Goal: Task Accomplishment & Management: Manage account settings

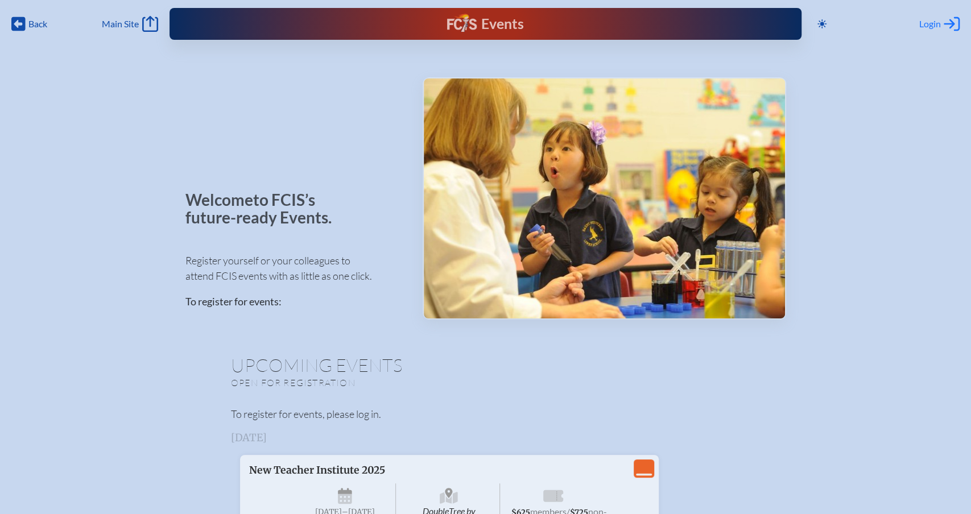
click at [930, 23] on span "Login" at bounding box center [930, 23] width 22 height 11
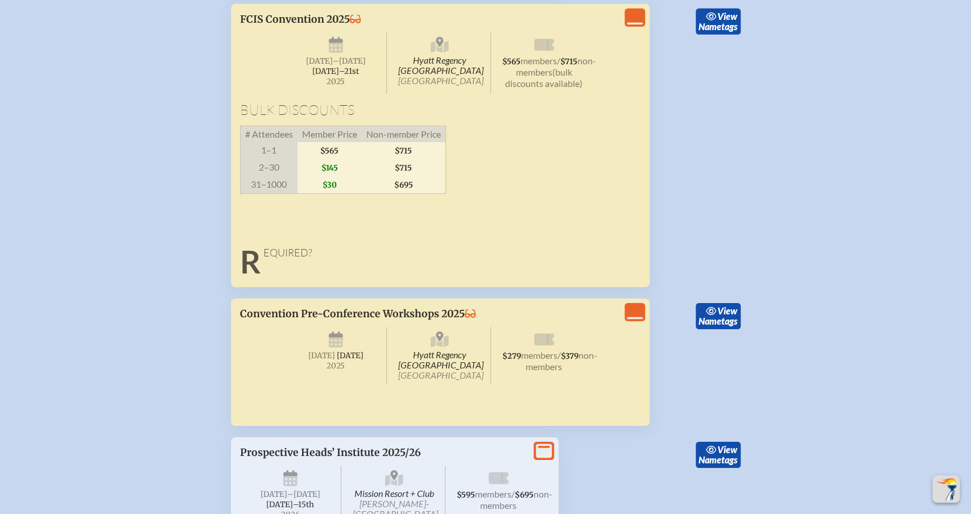
scroll to position [5309, 0]
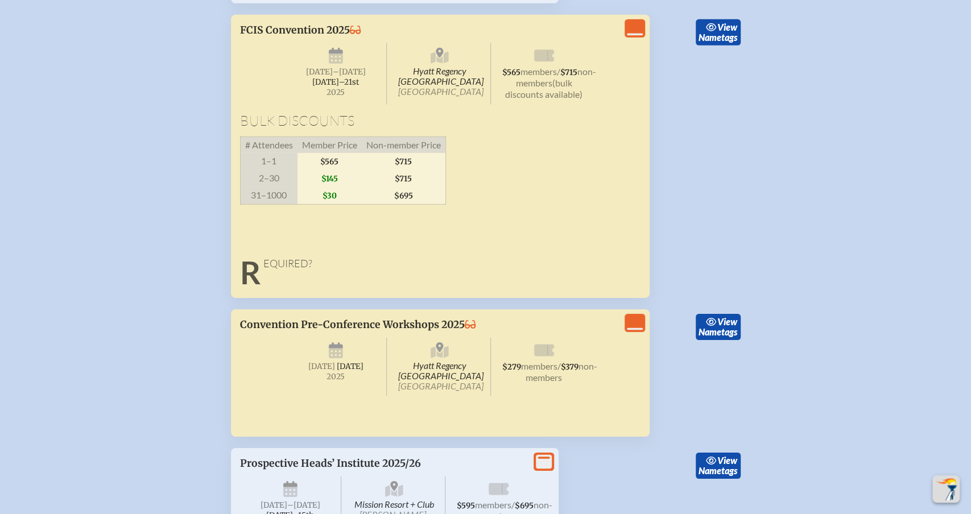
click at [401, 379] on span "Hyatt Regency Jacksonville Riverfront Jacksonville" at bounding box center [440, 367] width 102 height 58
click at [644, 332] on div "View Less" at bounding box center [634, 323] width 20 height 18
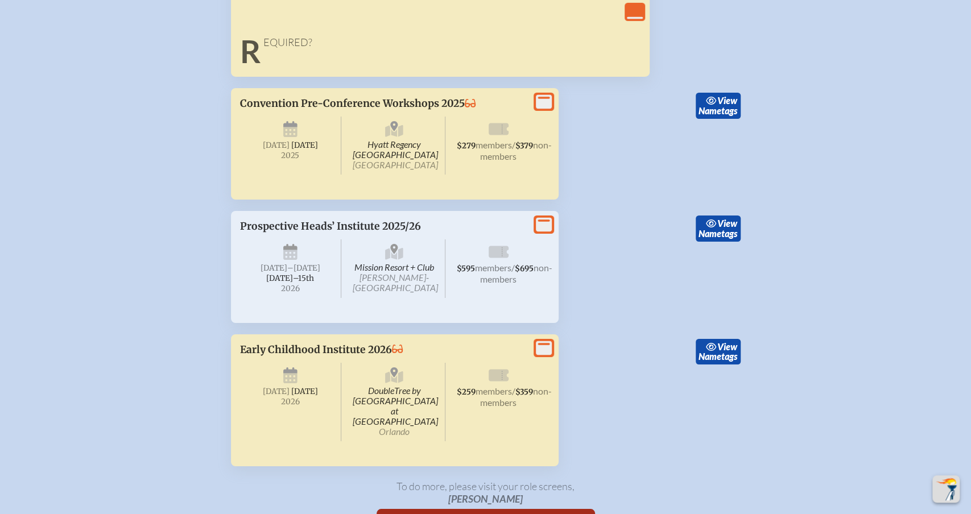
scroll to position [5523, 0]
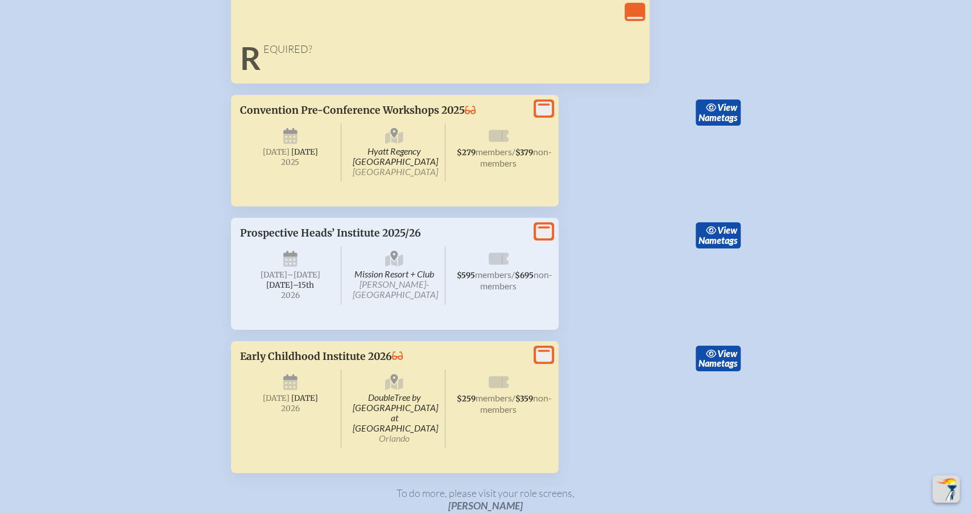
click at [400, 181] on span "Hyatt Regency Jacksonville Riverfront Jacksonville" at bounding box center [394, 152] width 102 height 58
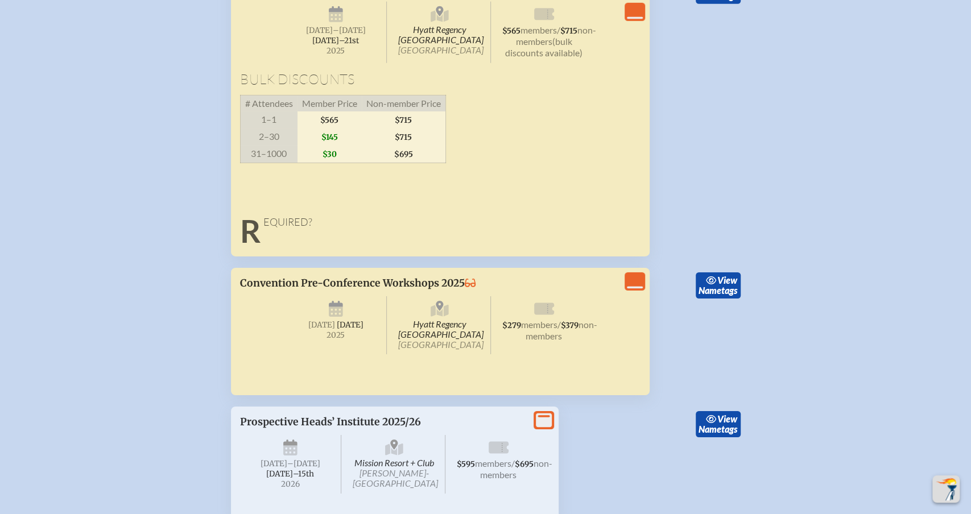
scroll to position [5351, 0]
click at [633, 14] on icon "View Less" at bounding box center [635, 12] width 16 height 16
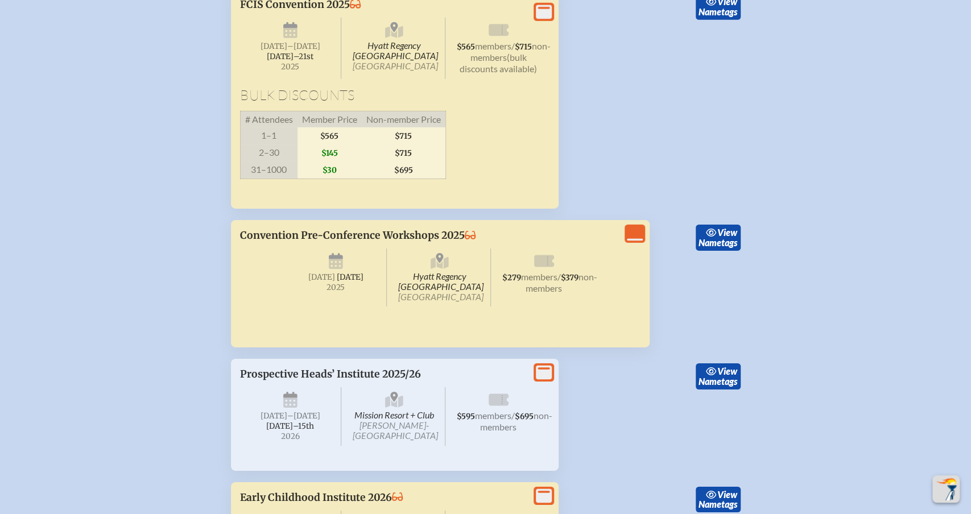
click at [550, 19] on icon at bounding box center [544, 12] width 16 height 14
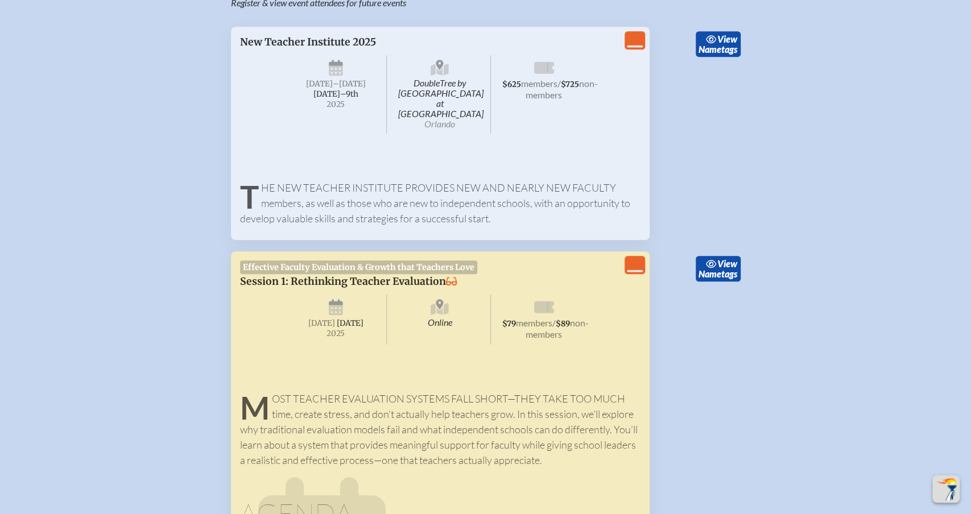
scroll to position [0, 0]
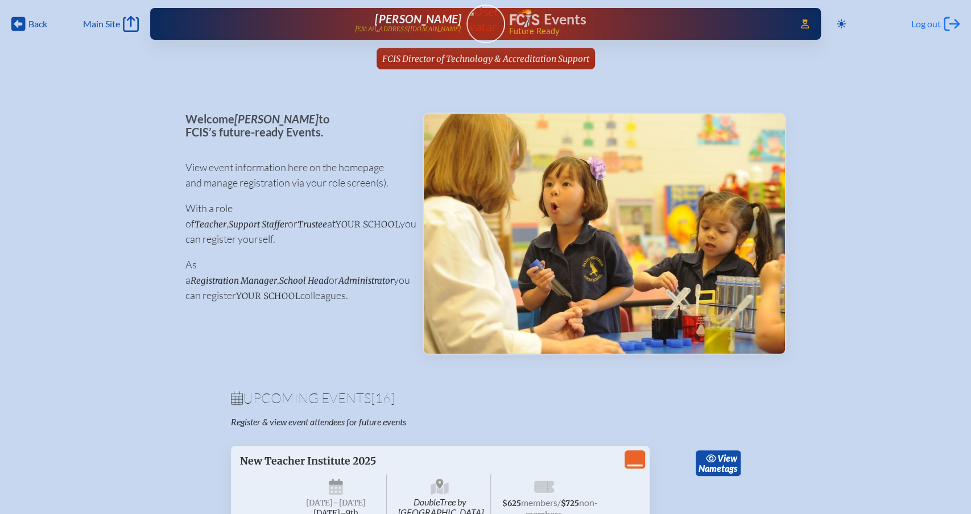
click at [924, 24] on span "Log out" at bounding box center [926, 23] width 30 height 11
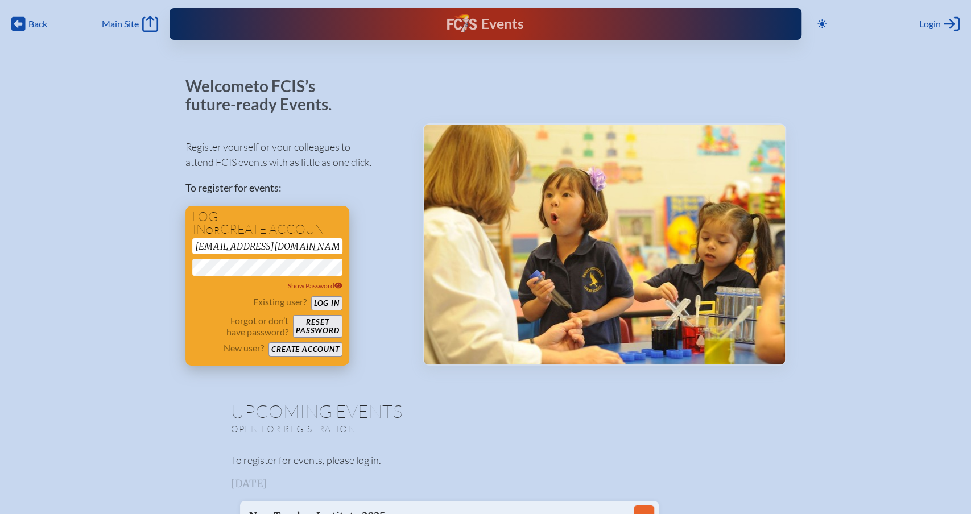
click at [244, 244] on input "[EMAIL_ADDRESS][DOMAIN_NAME]" at bounding box center [267, 246] width 150 height 16
drag, startPoint x: 242, startPoint y: 244, endPoint x: 202, endPoint y: 245, distance: 39.8
click at [202, 245] on input "[EMAIL_ADDRESS][DOMAIN_NAME]" at bounding box center [267, 246] width 150 height 16
drag, startPoint x: 255, startPoint y: 244, endPoint x: 298, endPoint y: 244, distance: 42.6
click at [298, 244] on input "evmcculloch@fcis.org" at bounding box center [267, 246] width 150 height 16
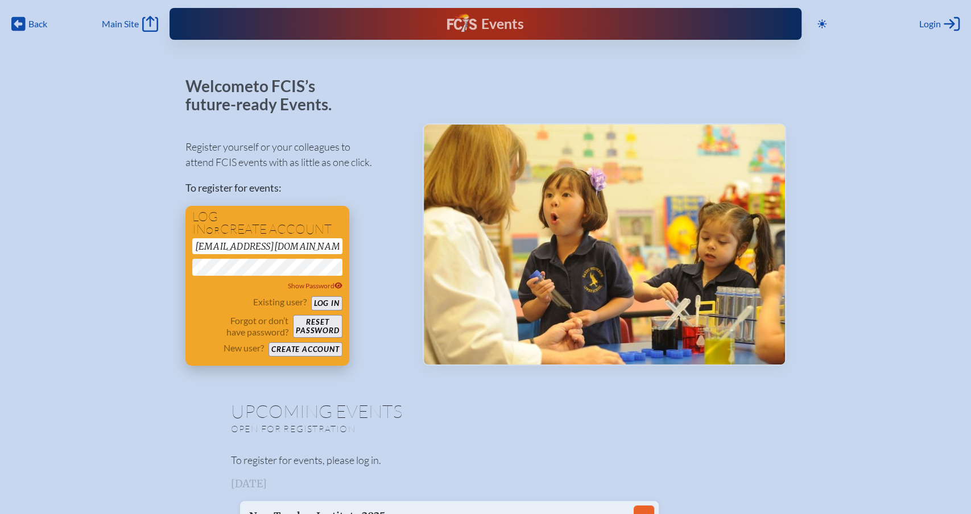
type input "[EMAIL_ADDRESS][DOMAIN_NAME]"
click at [388, 233] on div "Register yourself or your colleagues to attend FCIS events with as little as on…" at bounding box center [294, 247] width 219 height 237
click at [337, 304] on button "Log in" at bounding box center [326, 303] width 31 height 14
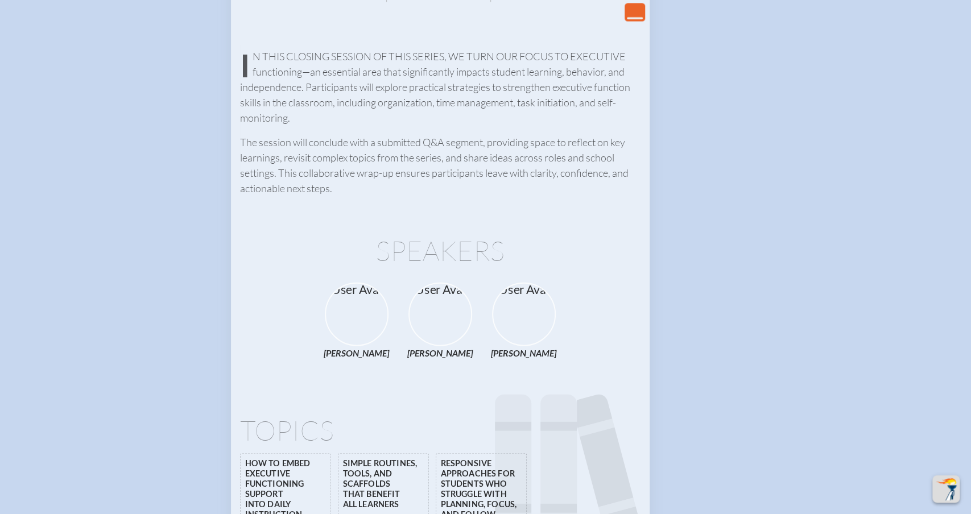
scroll to position [3796, 0]
